Goal: Transaction & Acquisition: Purchase product/service

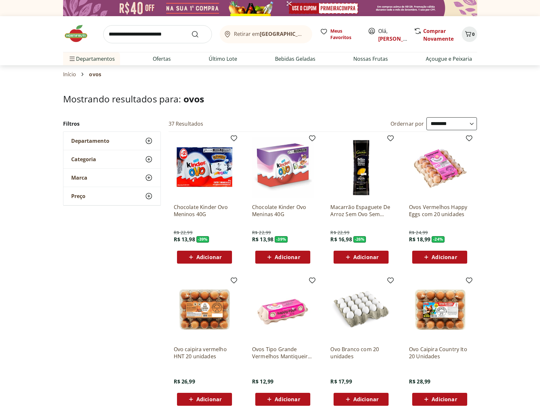
select select "**********"
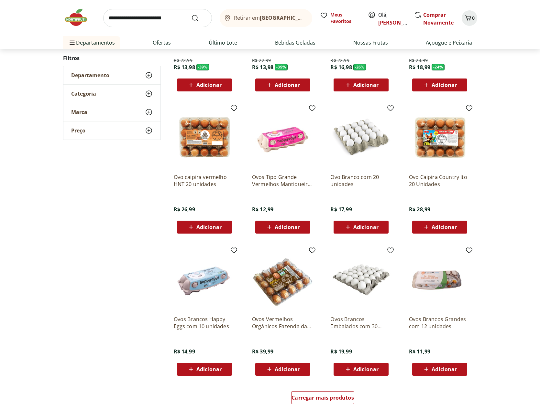
scroll to position [302, 0]
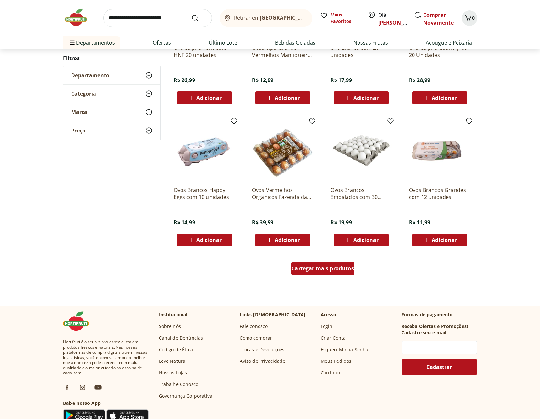
click at [334, 270] on span "Carregar mais produtos" at bounding box center [322, 268] width 62 height 5
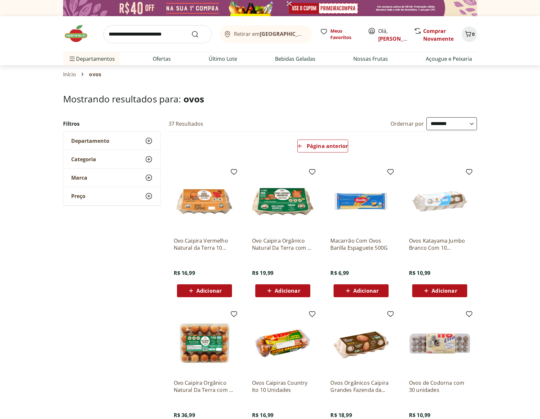
click at [76, 33] on img at bounding box center [79, 33] width 32 height 19
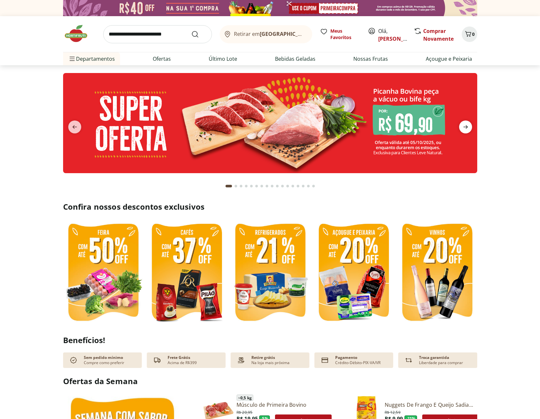
click at [466, 126] on icon "next" at bounding box center [465, 127] width 5 height 4
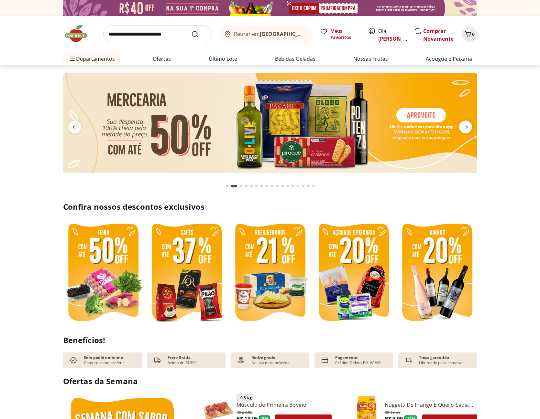
click at [466, 126] on icon "next" at bounding box center [465, 127] width 5 height 4
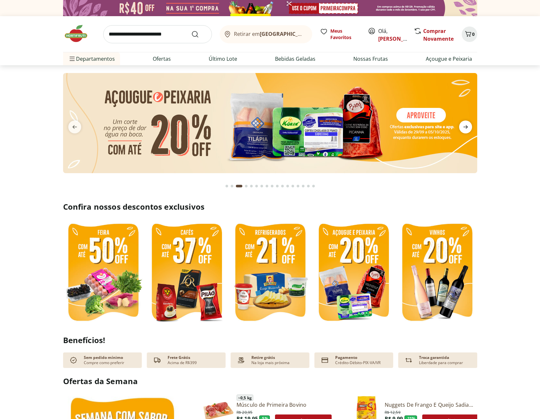
click at [466, 126] on icon "next" at bounding box center [465, 127] width 5 height 4
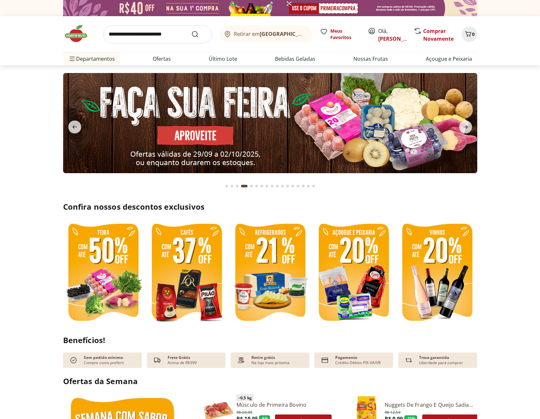
click at [411, 133] on img at bounding box center [270, 123] width 414 height 100
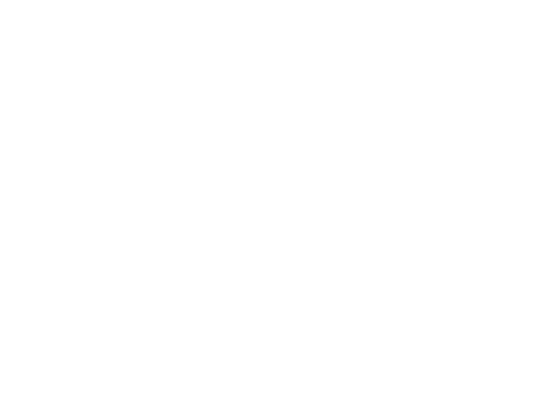
select select "**********"
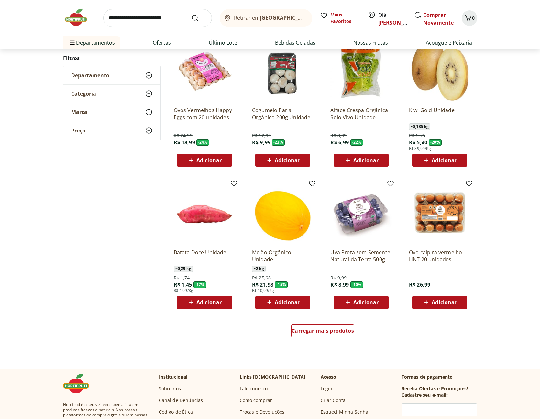
scroll to position [302, 0]
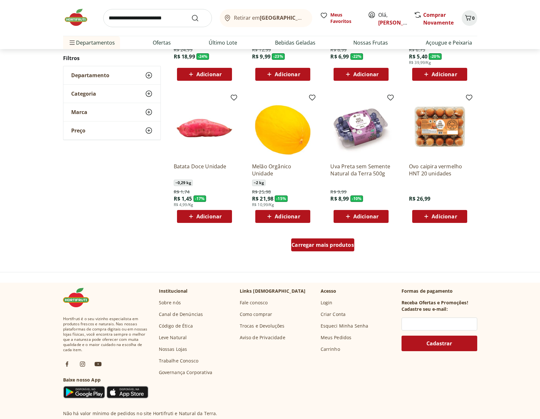
click at [346, 246] on span "Carregar mais produtos" at bounding box center [322, 245] width 62 height 5
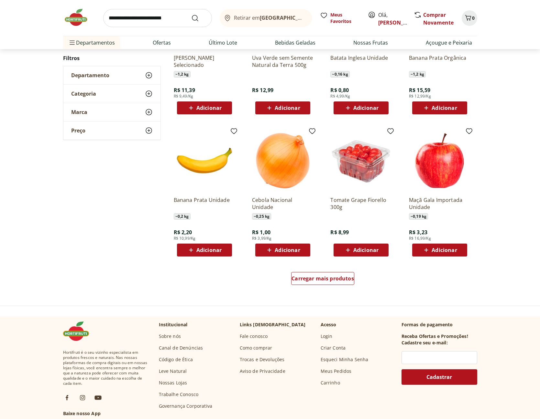
scroll to position [345, 0]
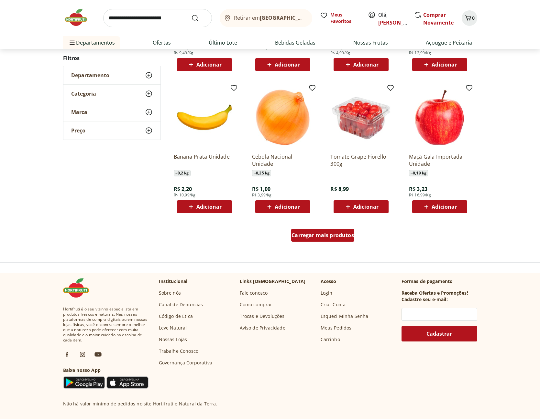
click at [343, 235] on span "Carregar mais produtos" at bounding box center [322, 235] width 62 height 5
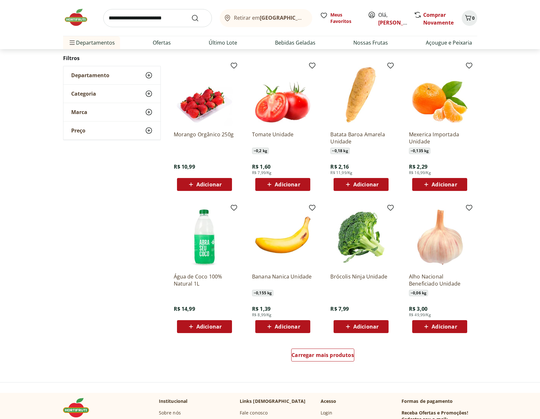
scroll to position [268, 0]
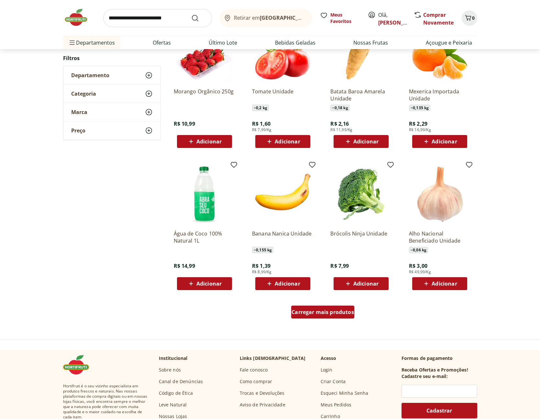
click at [343, 314] on span "Carregar mais produtos" at bounding box center [322, 312] width 62 height 5
